Goal: Task Accomplishment & Management: Manage account settings

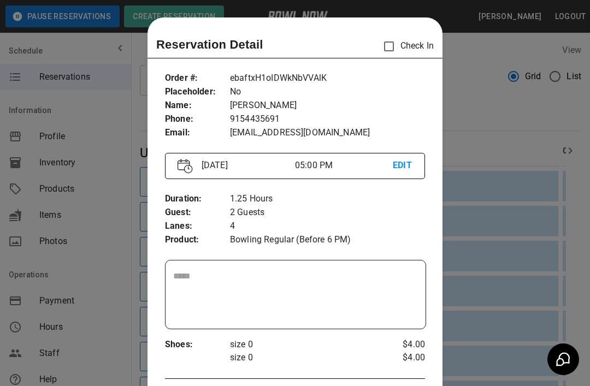
scroll to position [120, 0]
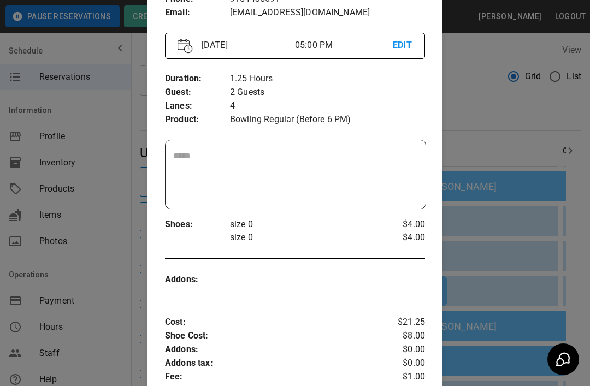
click at [463, 87] on div at bounding box center [295, 193] width 590 height 386
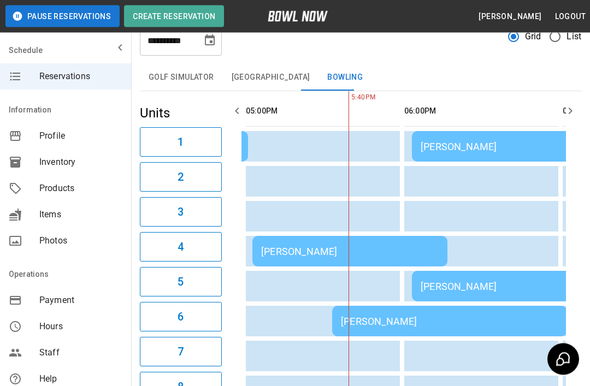
scroll to position [40, 0]
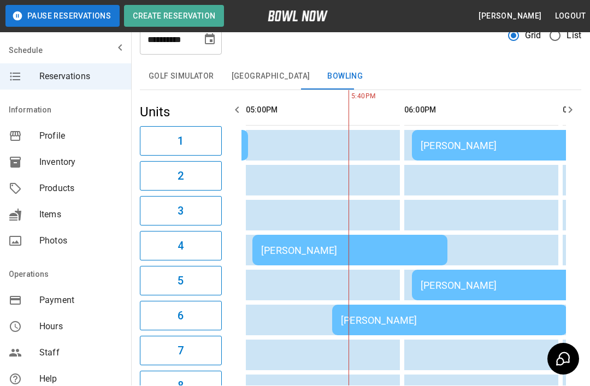
click at [395, 319] on div "[PERSON_NAME]" at bounding box center [449, 320] width 217 height 11
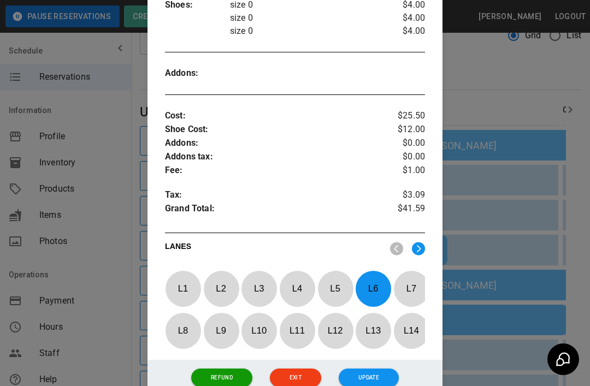
scroll to position [357, 0]
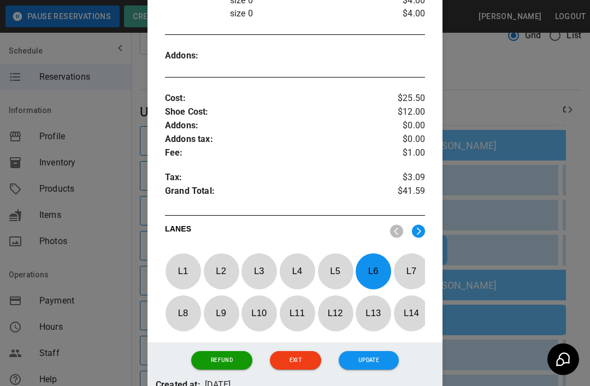
click at [213, 358] on button "Refund" at bounding box center [221, 360] width 61 height 19
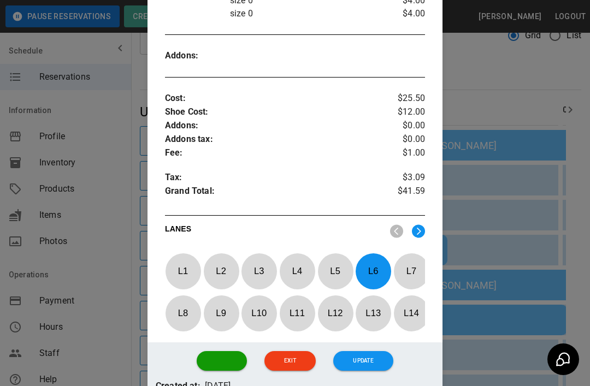
scroll to position [0, 0]
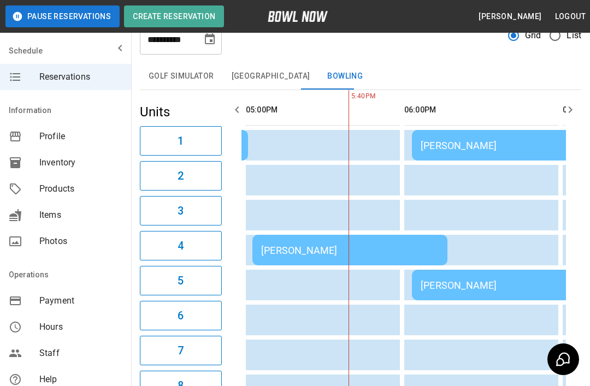
click at [489, 291] on td "[PERSON_NAME]" at bounding box center [569, 285] width 314 height 31
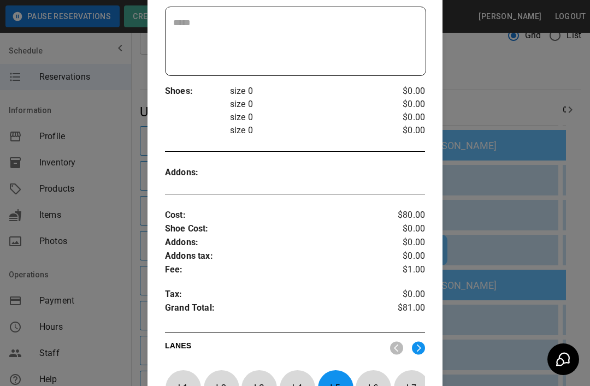
scroll to position [254, 0]
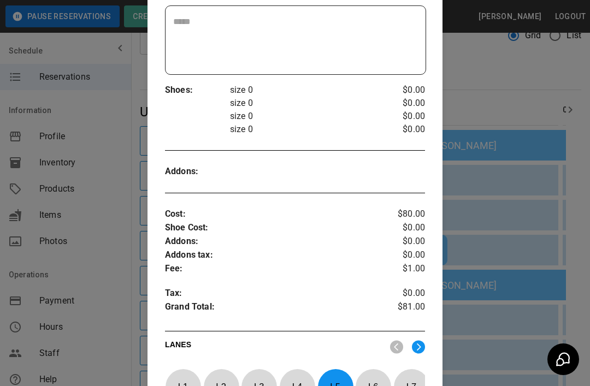
click at [461, 69] on div at bounding box center [295, 193] width 590 height 386
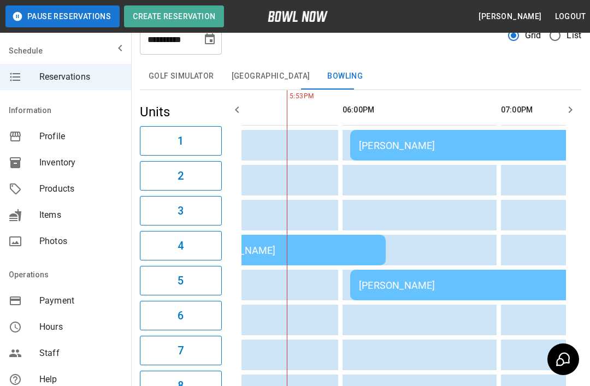
scroll to position [0, 1034]
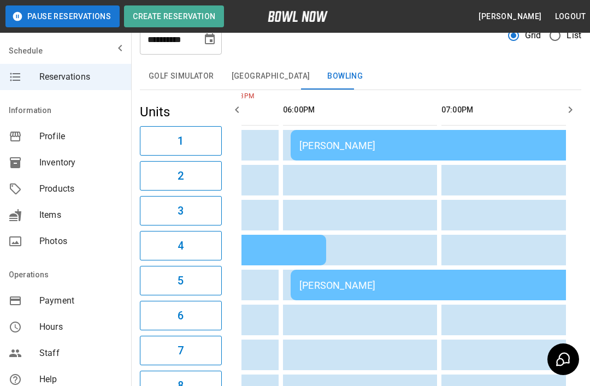
click at [368, 140] on div "[PERSON_NAME]" at bounding box center [447, 145] width 297 height 11
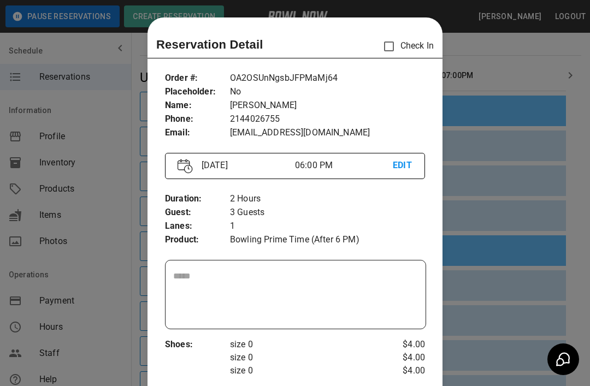
scroll to position [76, 0]
click at [494, 56] on div at bounding box center [295, 193] width 590 height 386
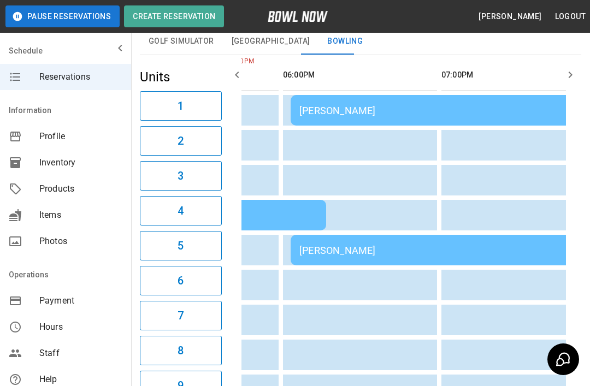
click at [502, 70] on th "sticky table" at bounding box center [507, 74] width 35 height 31
